Goal: Entertainment & Leisure: Consume media (video, audio)

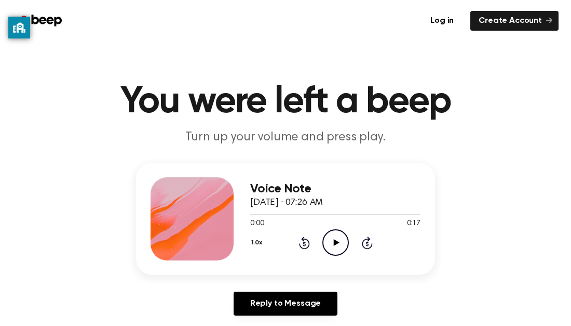
click at [344, 243] on icon "Play Audio" at bounding box center [335, 242] width 26 height 26
click at [335, 237] on icon "Play Audio" at bounding box center [335, 242] width 26 height 26
click at [338, 246] on icon "Play Audio" at bounding box center [335, 242] width 26 height 26
click at [334, 241] on icon at bounding box center [336, 242] width 6 height 7
click at [335, 246] on icon "Play Audio" at bounding box center [335, 242] width 26 height 26
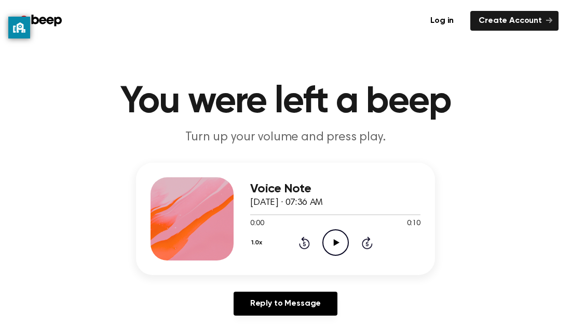
click at [340, 249] on icon "Play Audio" at bounding box center [335, 242] width 26 height 26
